Goal: Information Seeking & Learning: Learn about a topic

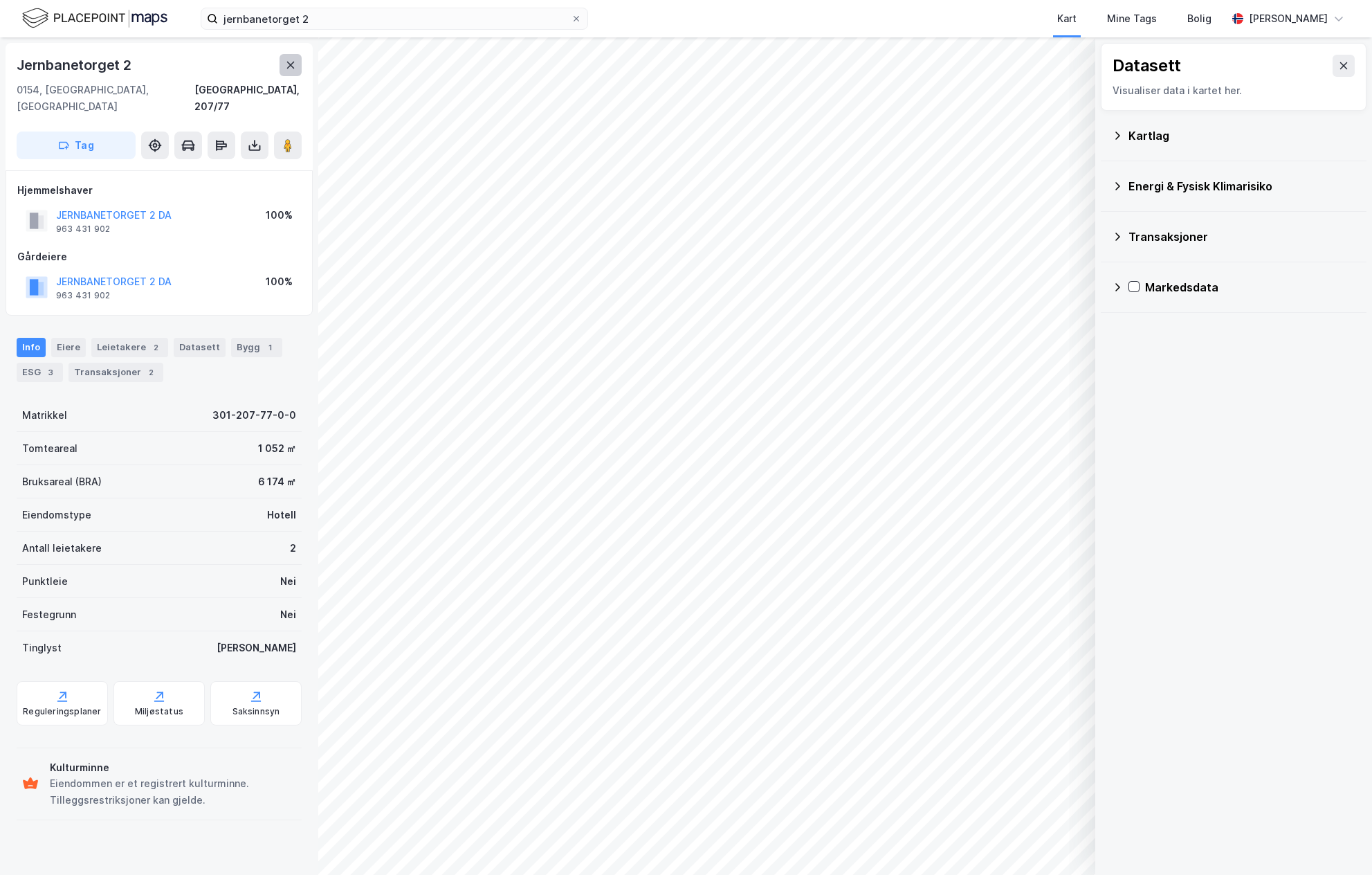
click at [286, 71] on button at bounding box center [290, 65] width 22 height 22
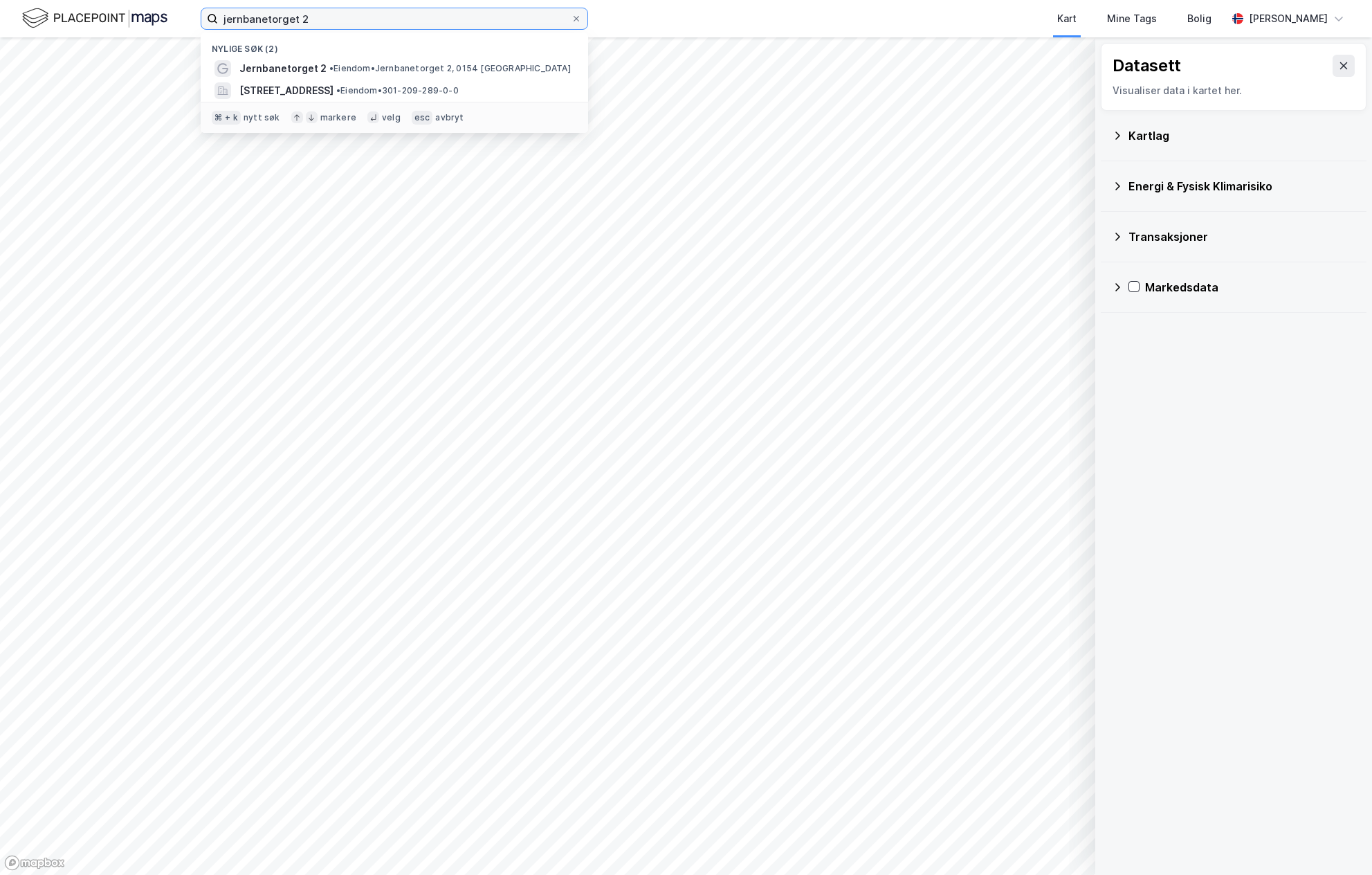
drag, startPoint x: 316, startPoint y: 22, endPoint x: 83, endPoint y: -2, distance: 234.2
click at [83, 0] on html "jernbanetorget 2 Nylige søk (2) Jernbanetorget 2 • Eiendom • [STREET_ADDRESS] •…" at bounding box center [686, 437] width 1372 height 875
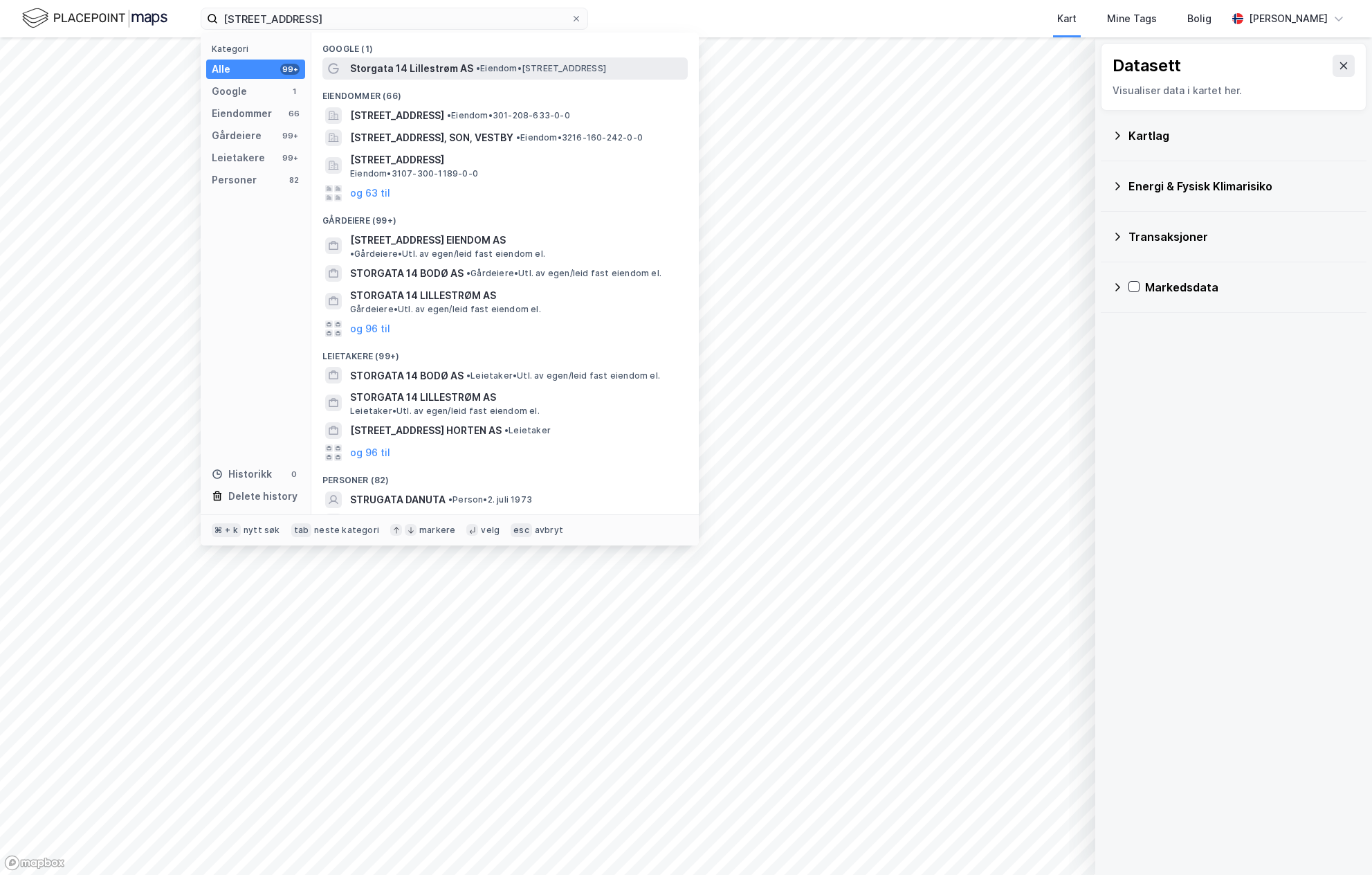
click at [476, 71] on span "•" at bounding box center [477, 68] width 4 height 10
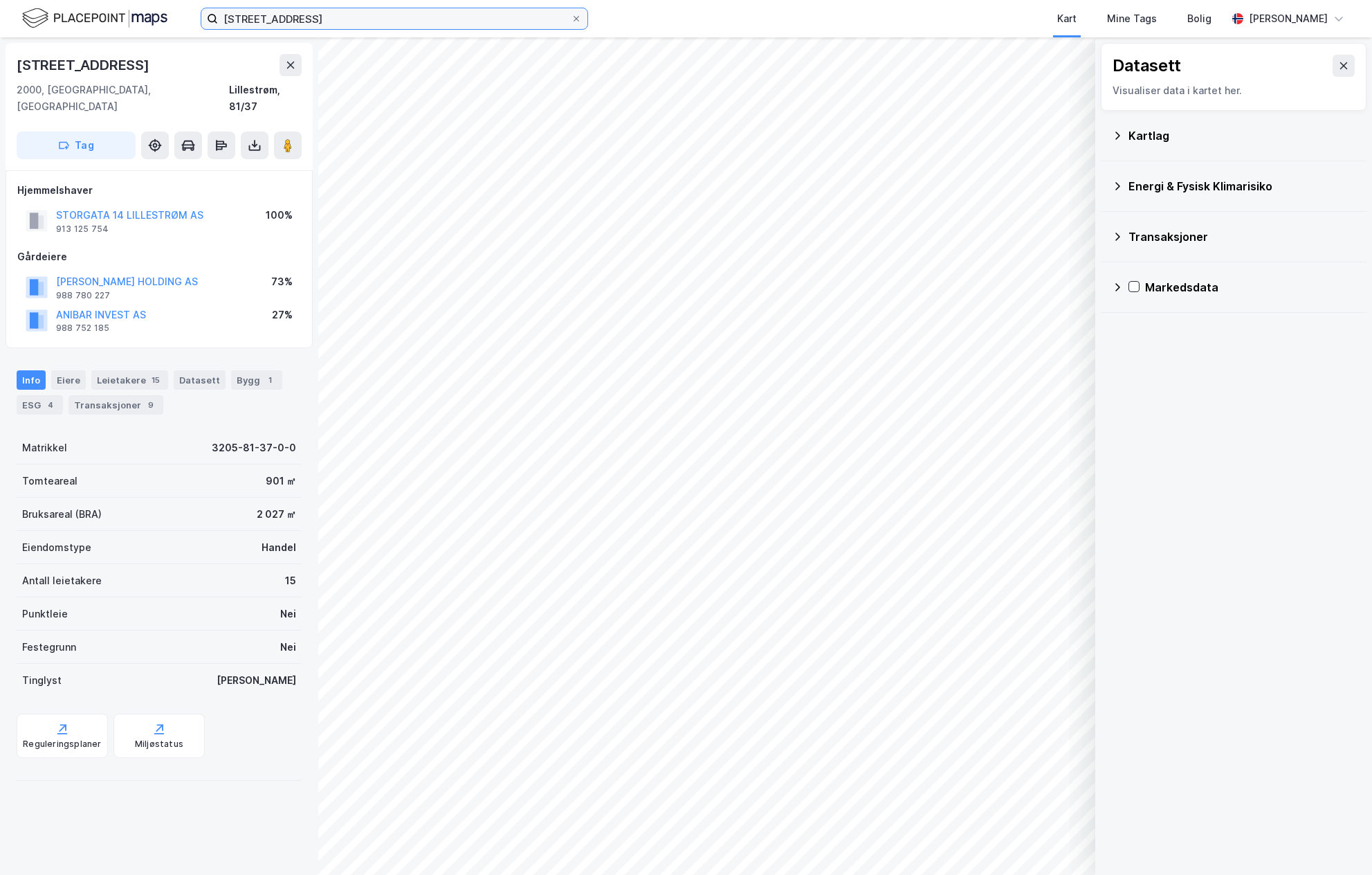
click at [314, 16] on input "[STREET_ADDRESS]" at bounding box center [394, 19] width 353 height 21
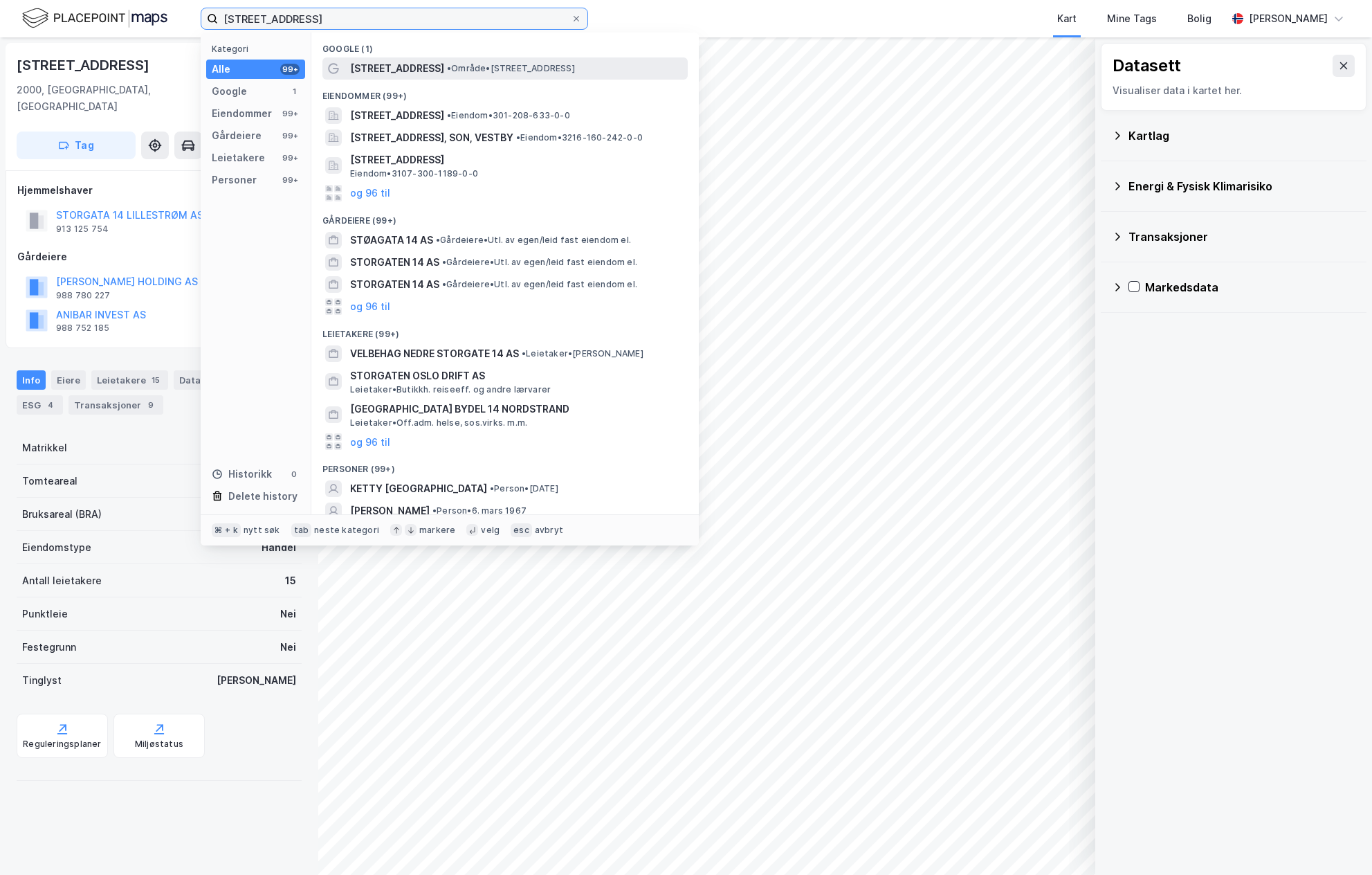
type input "[STREET_ADDRESS]"
click at [453, 73] on span "• Område • [STREET_ADDRESS]" at bounding box center [510, 69] width 128 height 11
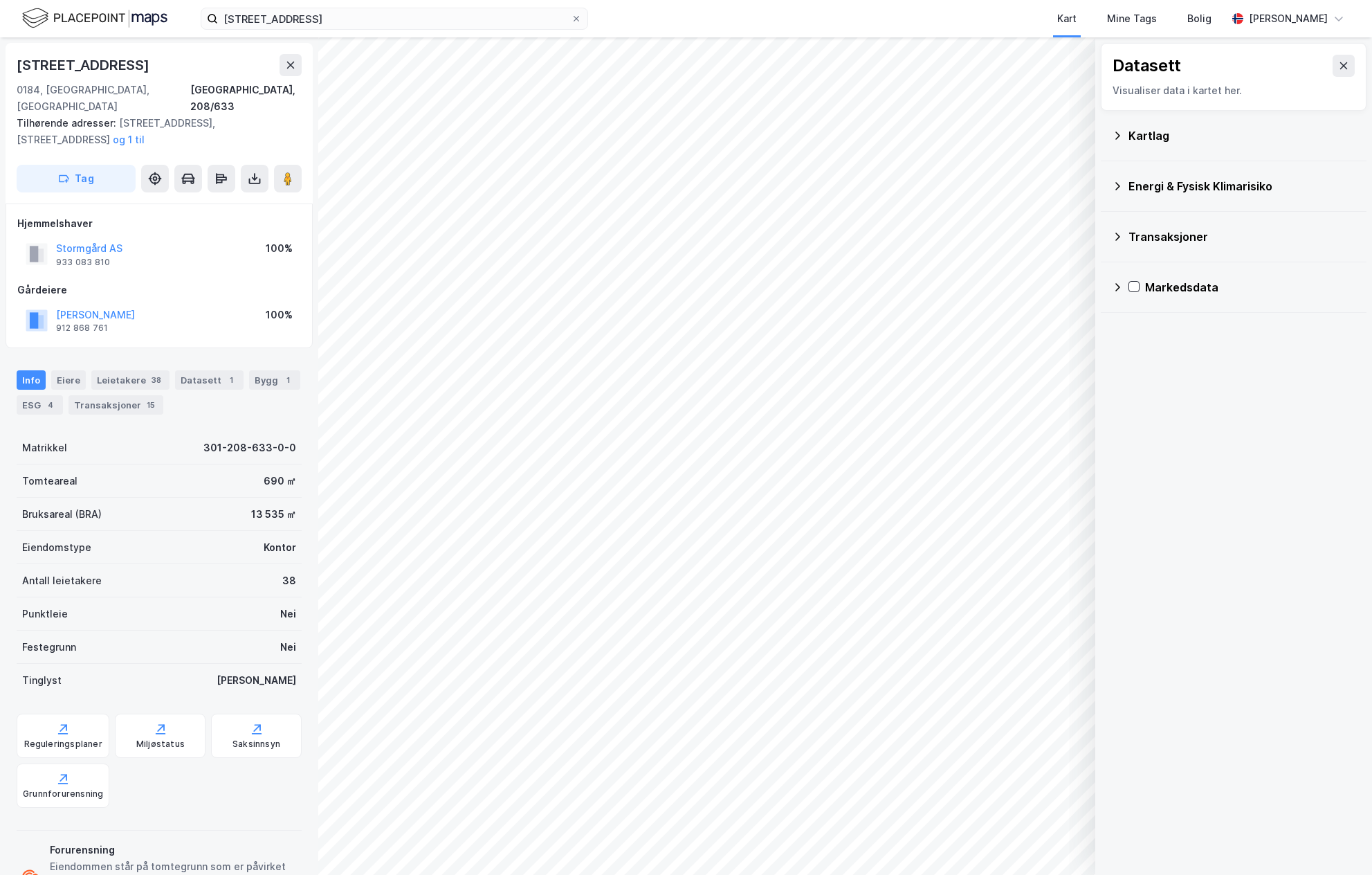
scroll to position [1, 0]
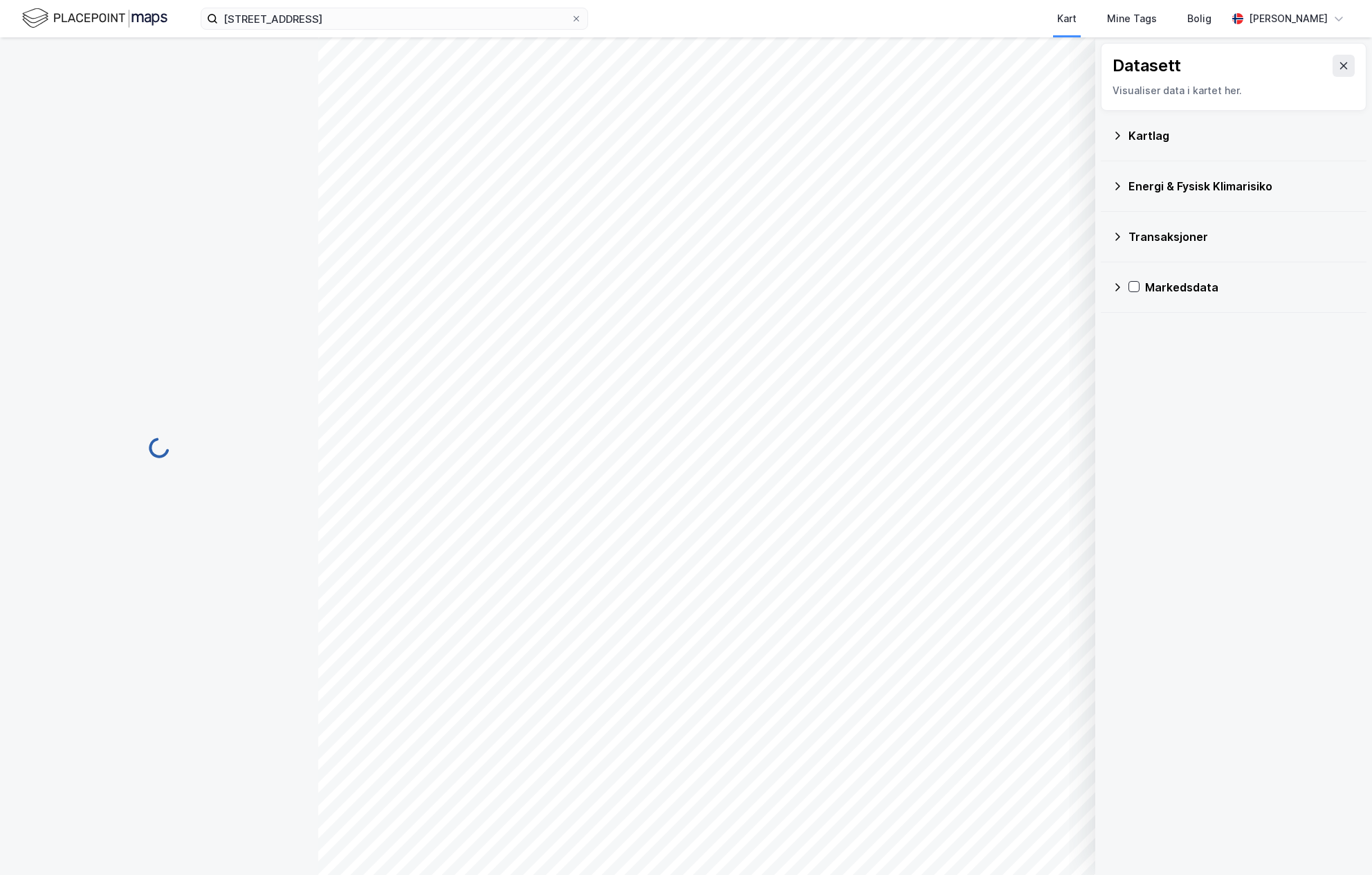
scroll to position [1, 0]
